Goal: Information Seeking & Learning: Find specific fact

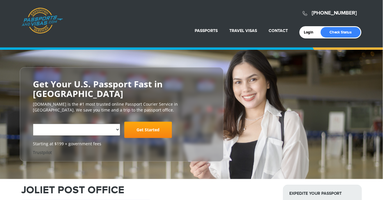
select select "**********"
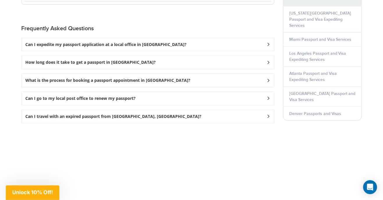
scroll to position [794, 0]
click at [273, 92] on div "Can I go to my local post office to renew my passport?" at bounding box center [148, 98] width 252 height 13
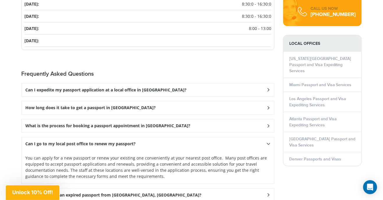
scroll to position [748, 0]
click at [177, 138] on div "Can I go to my local post office to renew my passport?" at bounding box center [148, 144] width 252 height 13
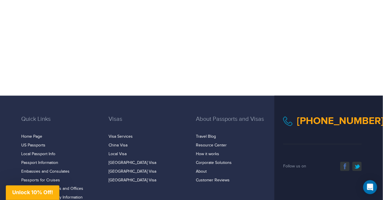
scroll to position [923, 0]
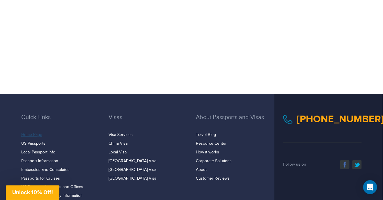
click at [40, 133] on link "Home Page" at bounding box center [31, 135] width 21 height 5
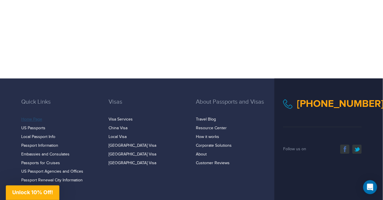
scroll to position [942, 0]
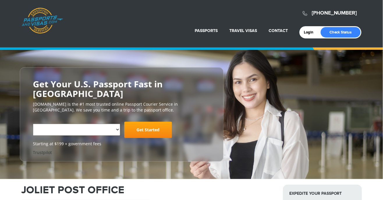
scroll to position [846, 0]
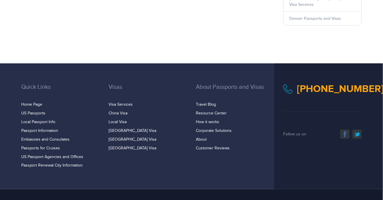
select select "**********"
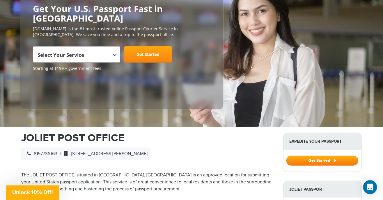
scroll to position [0, 0]
